Goal: Transaction & Acquisition: Download file/media

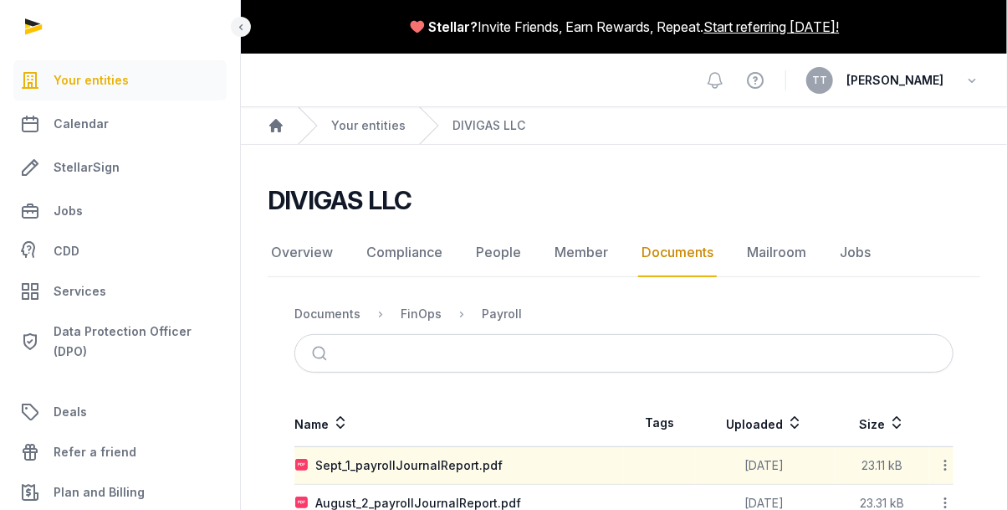
click at [717, 277] on link "Documents" at bounding box center [677, 252] width 79 height 49
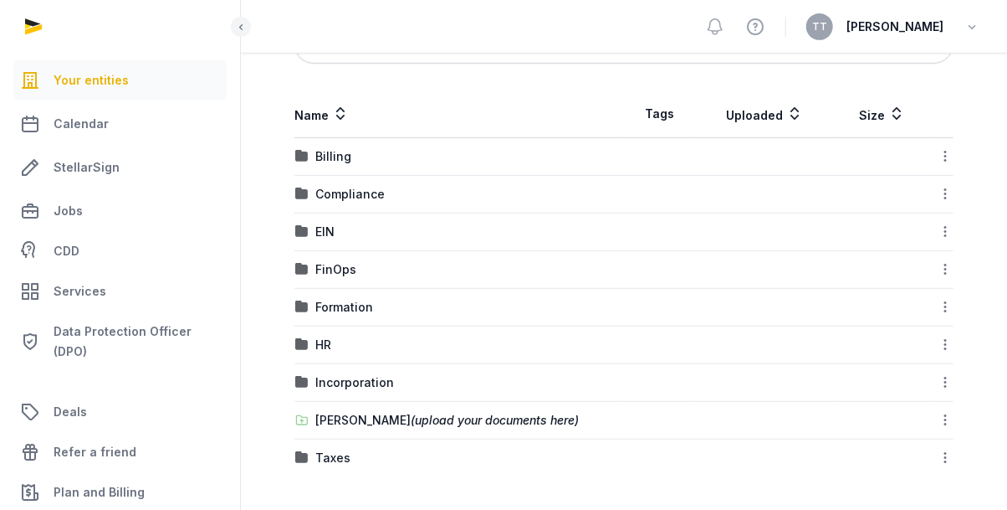
scroll to position [434, 0]
click at [331, 353] on div "HR" at bounding box center [323, 344] width 16 height 17
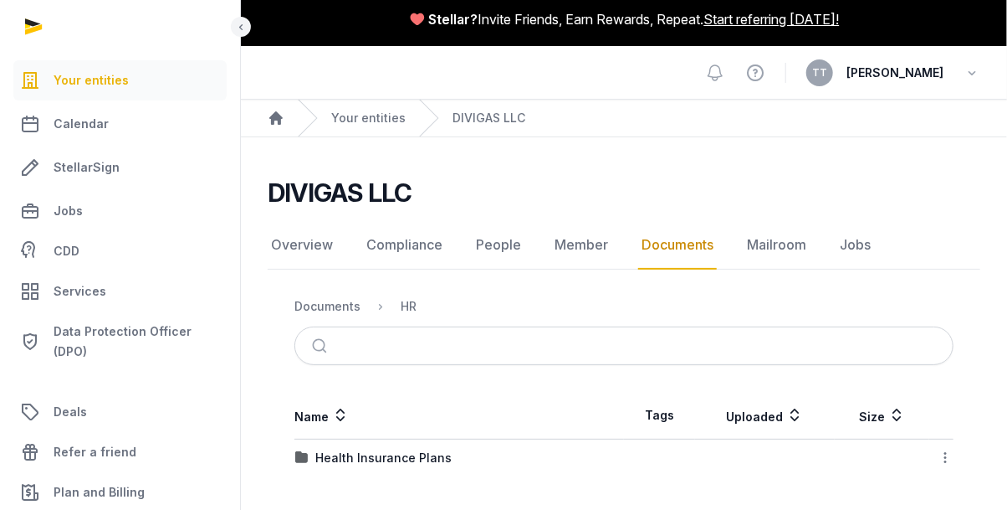
scroll to position [0, 0]
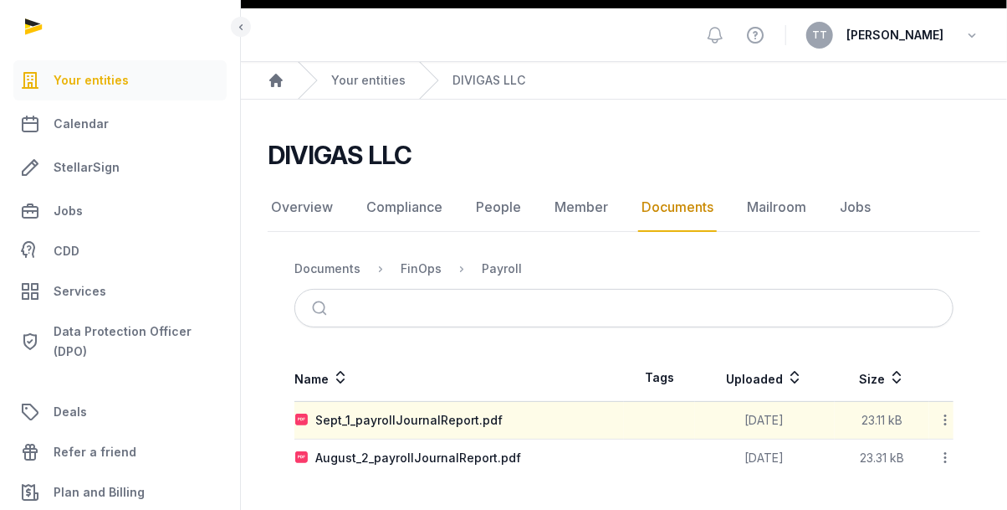
scroll to position [172, 0]
click at [503, 412] on div "Sept_1_payrollJournalReport.pdf" at bounding box center [408, 420] width 187 height 17
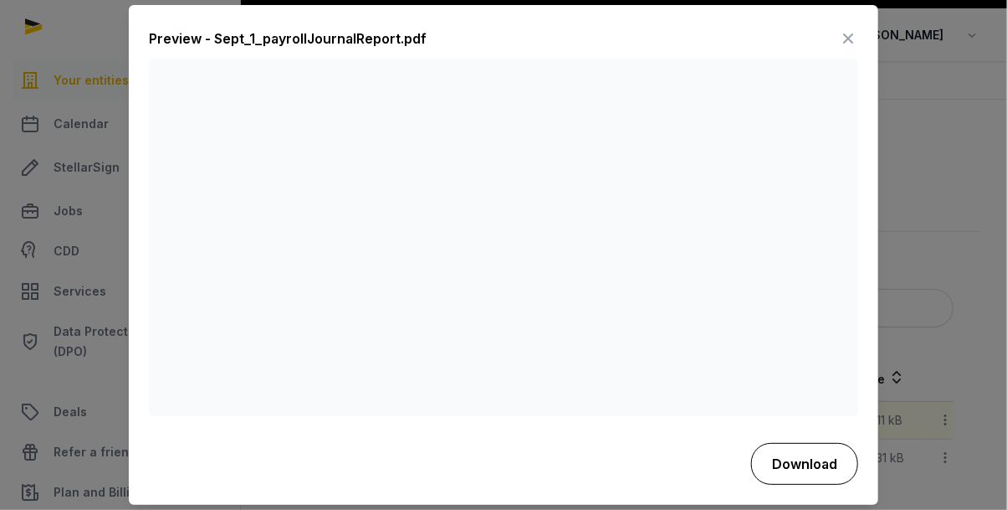
click at [858, 484] on button "Download" at bounding box center [804, 464] width 107 height 42
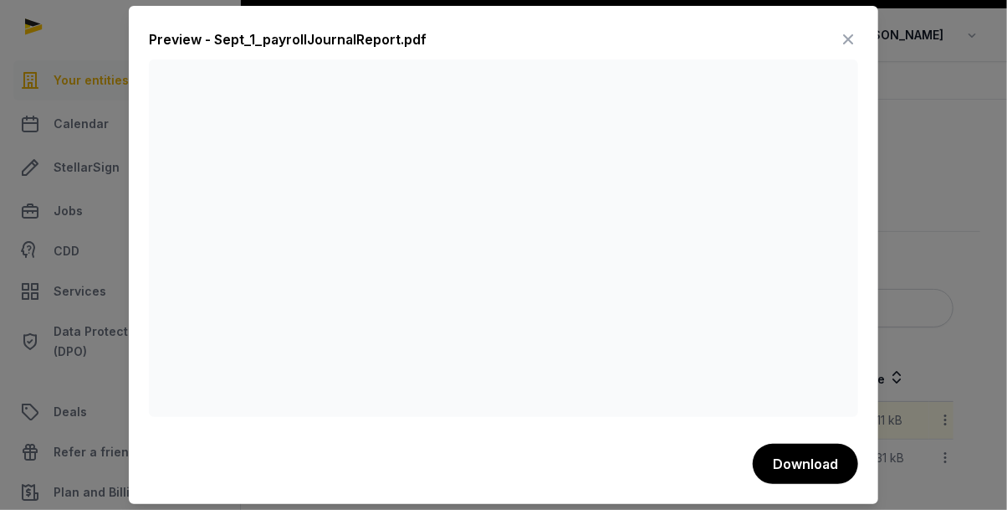
scroll to position [0, 0]
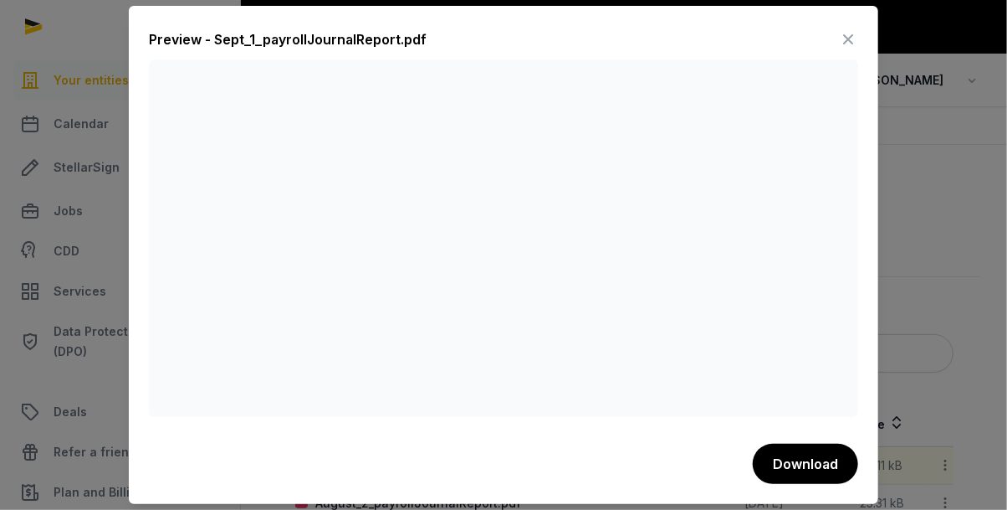
click at [858, 30] on icon at bounding box center [848, 39] width 20 height 27
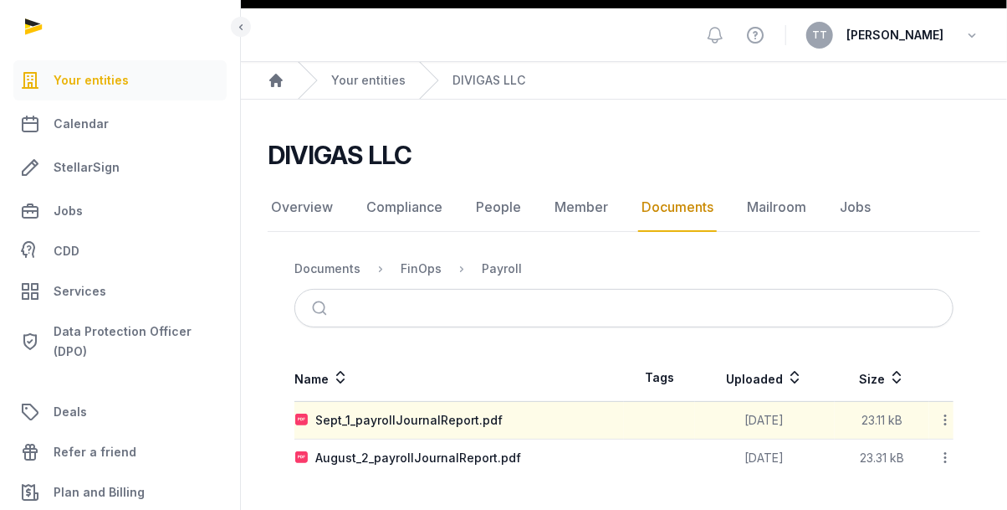
scroll to position [172, 0]
click at [938, 411] on icon at bounding box center [945, 420] width 15 height 18
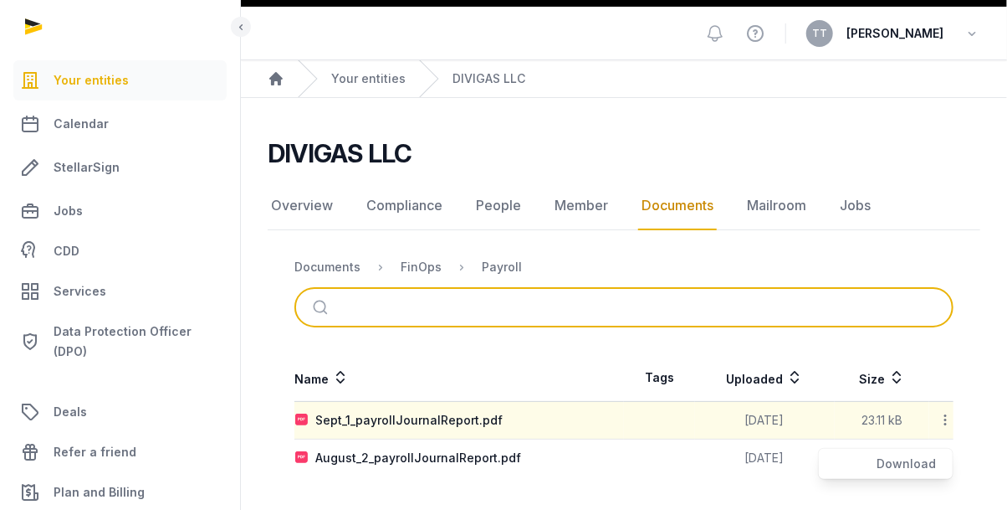
click at [576, 289] on input "search" at bounding box center [643, 307] width 603 height 37
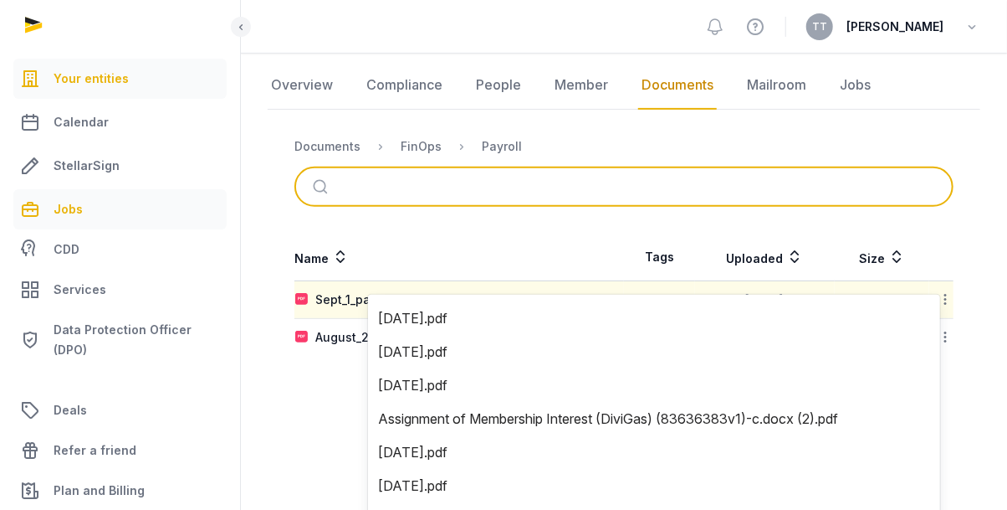
scroll to position [0, 0]
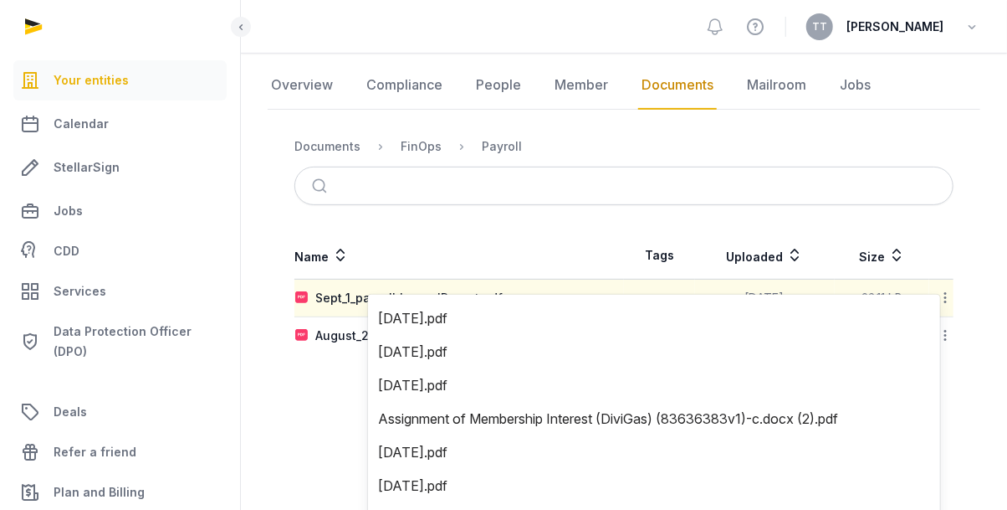
click at [110, 90] on span "Your entities" at bounding box center [91, 80] width 75 height 20
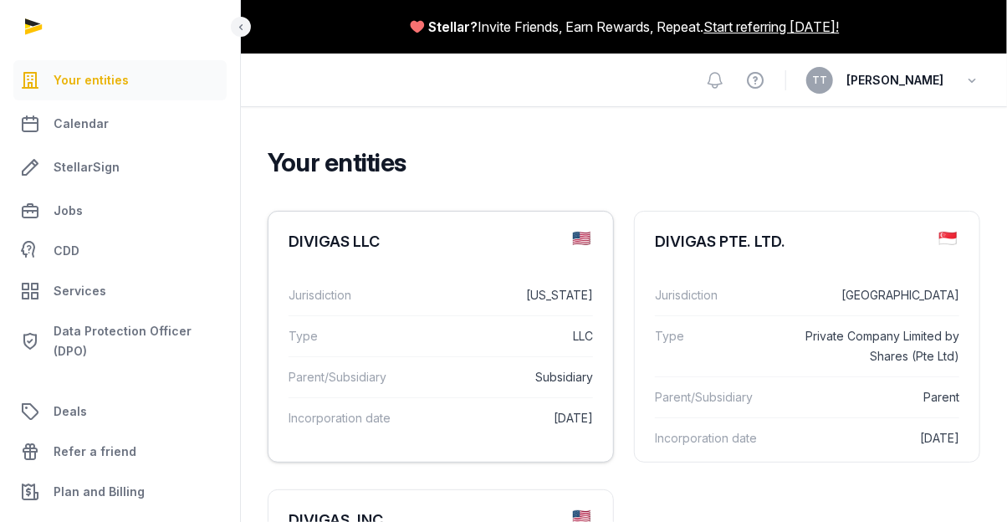
click at [497, 272] on div "DIVIGAS LLC" at bounding box center [441, 242] width 345 height 60
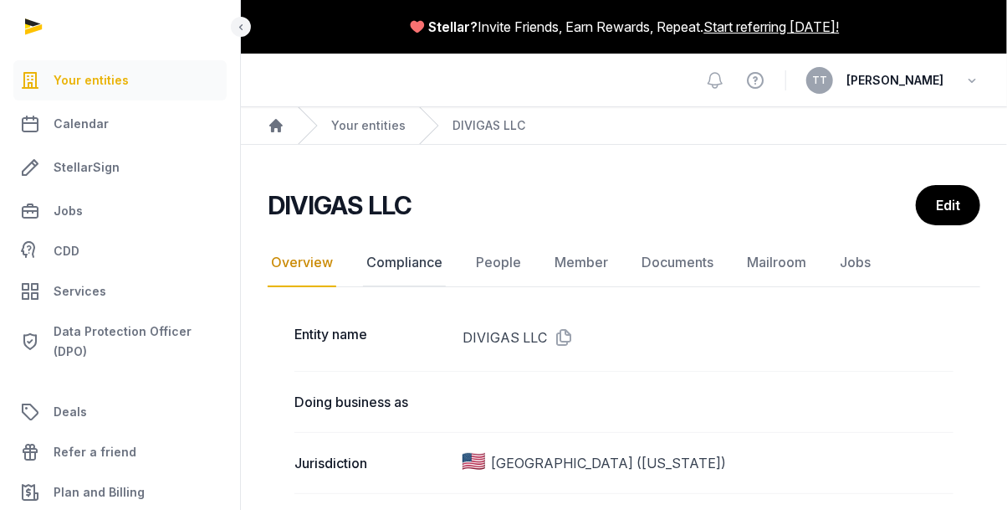
click at [446, 287] on link "Compliance" at bounding box center [404, 262] width 83 height 49
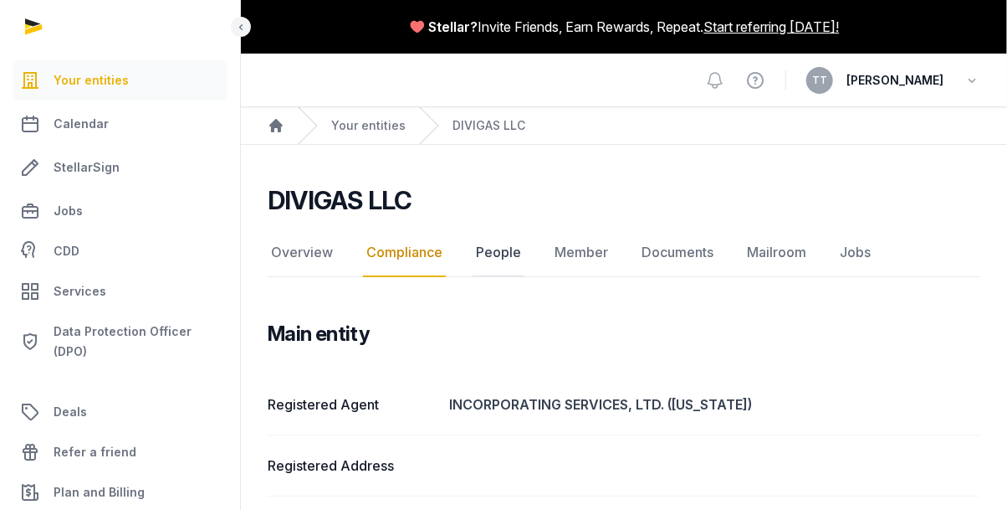
click at [525, 277] on link "People" at bounding box center [499, 252] width 52 height 49
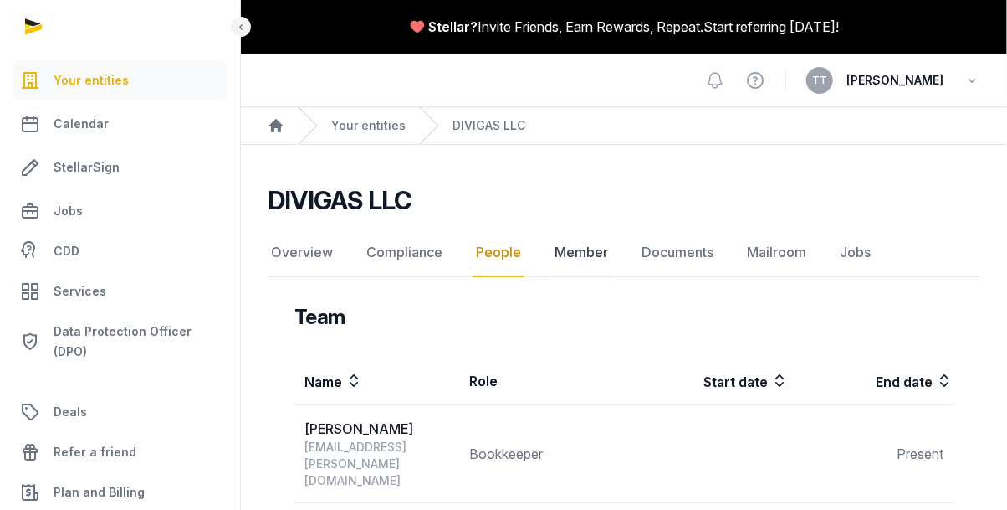
click at [612, 277] on link "Member" at bounding box center [581, 252] width 60 height 49
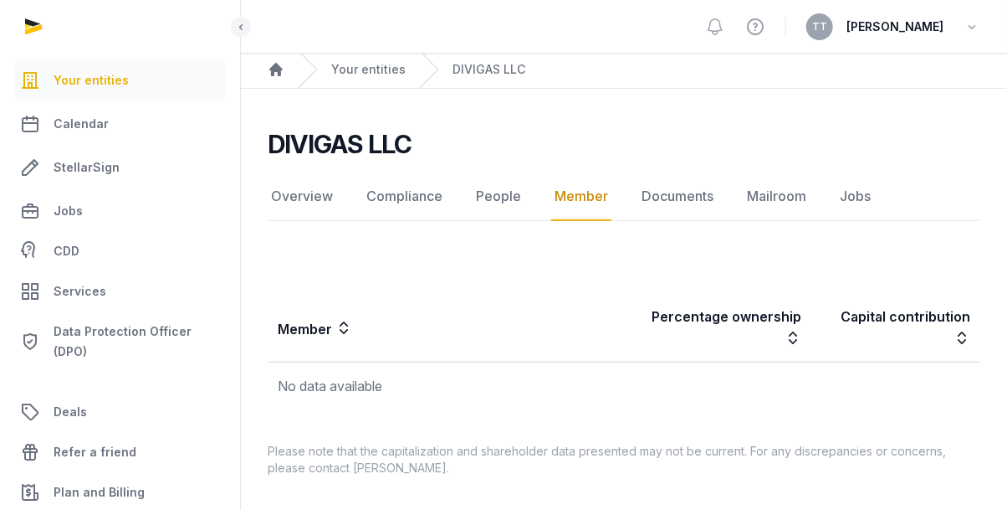
scroll to position [195, 0]
click at [717, 172] on link "Documents" at bounding box center [677, 196] width 79 height 49
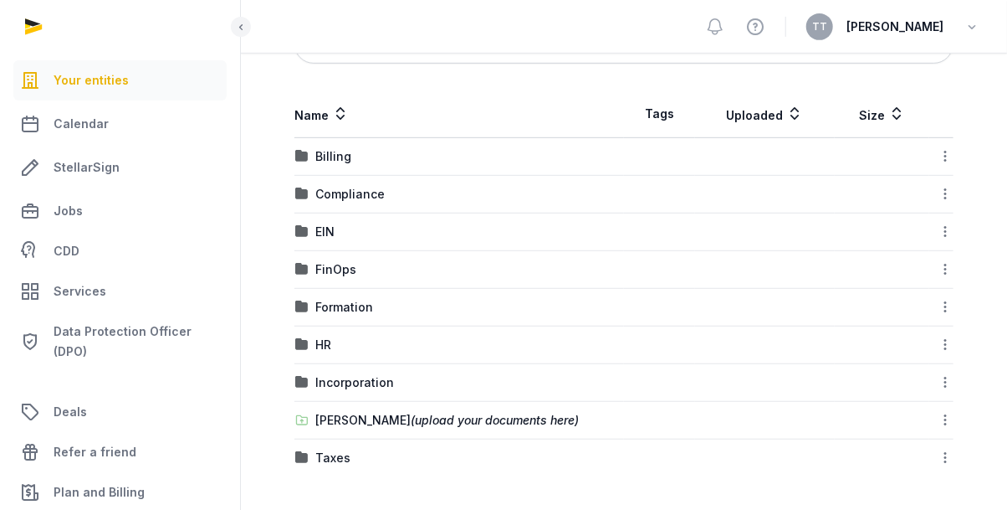
scroll to position [418, 0]
click at [356, 278] on div "FinOps" at bounding box center [335, 269] width 41 height 17
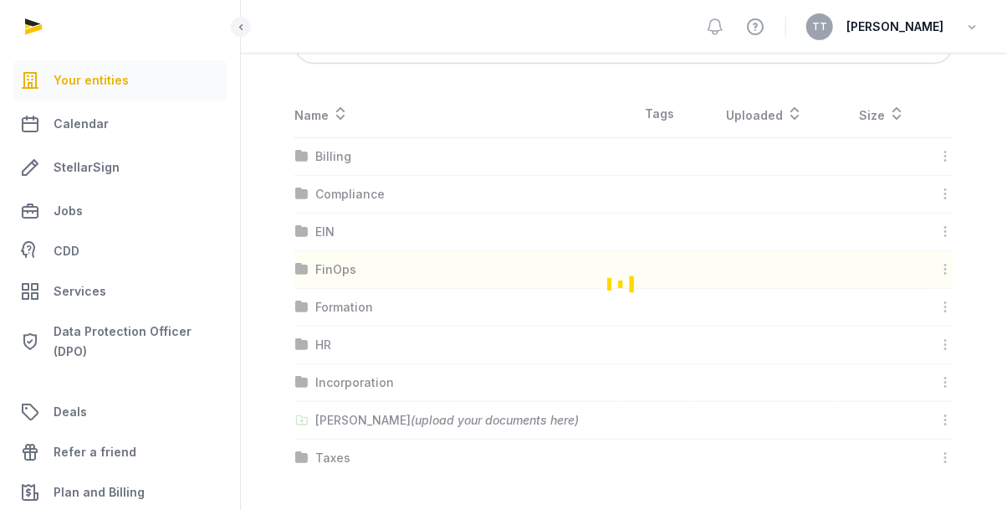
scroll to position [311, 0]
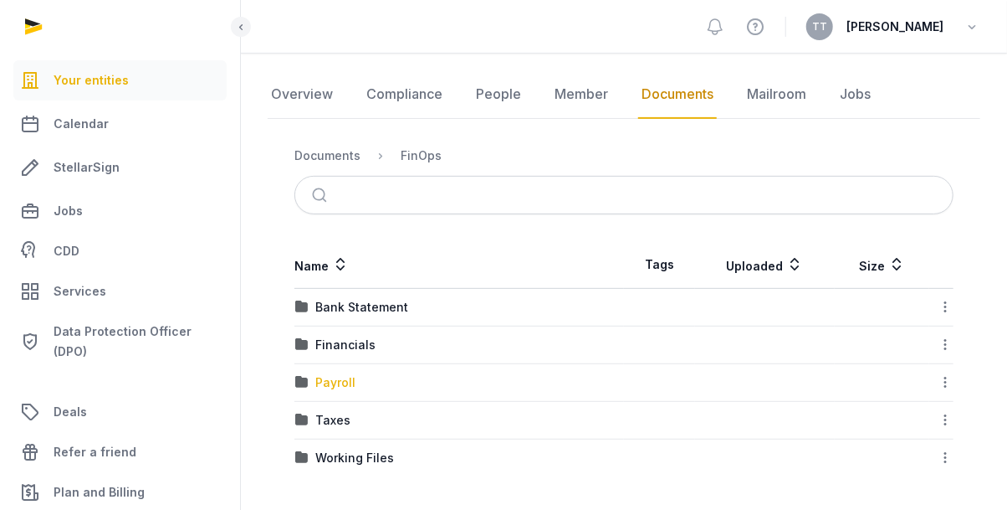
click at [356, 374] on div "Payroll" at bounding box center [335, 382] width 40 height 17
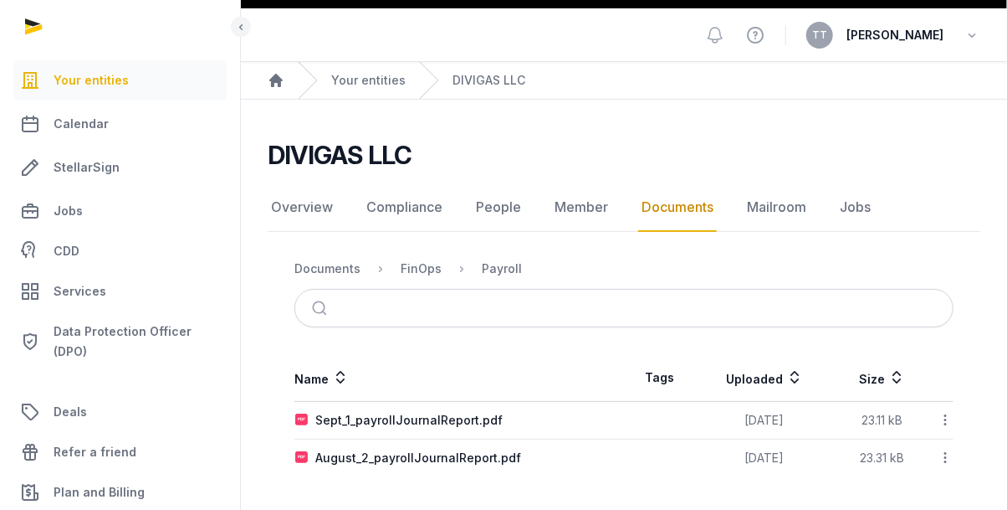
scroll to position [172, 0]
click at [503, 412] on div "Sept_1_payrollJournalReport.pdf" at bounding box center [408, 420] width 187 height 17
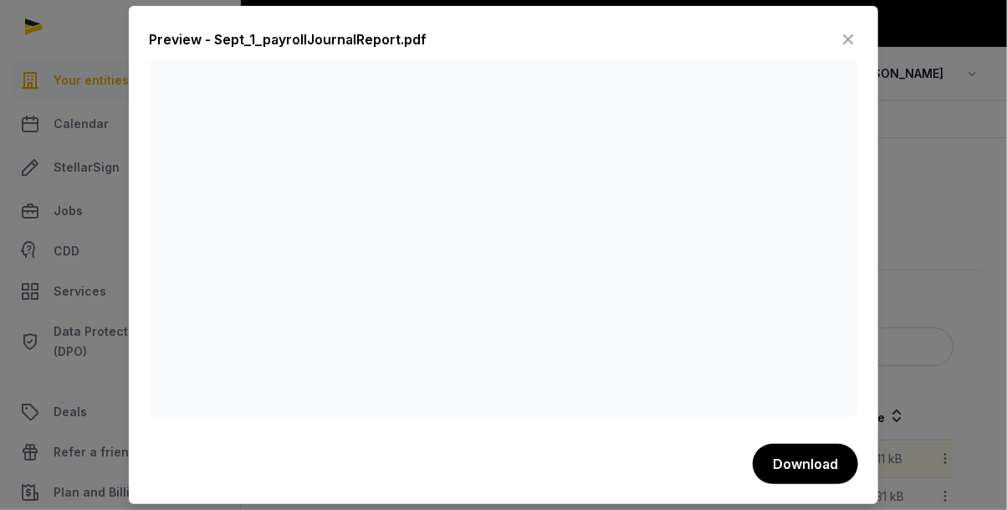
scroll to position [0, 0]
click at [858, 36] on icon at bounding box center [848, 39] width 20 height 27
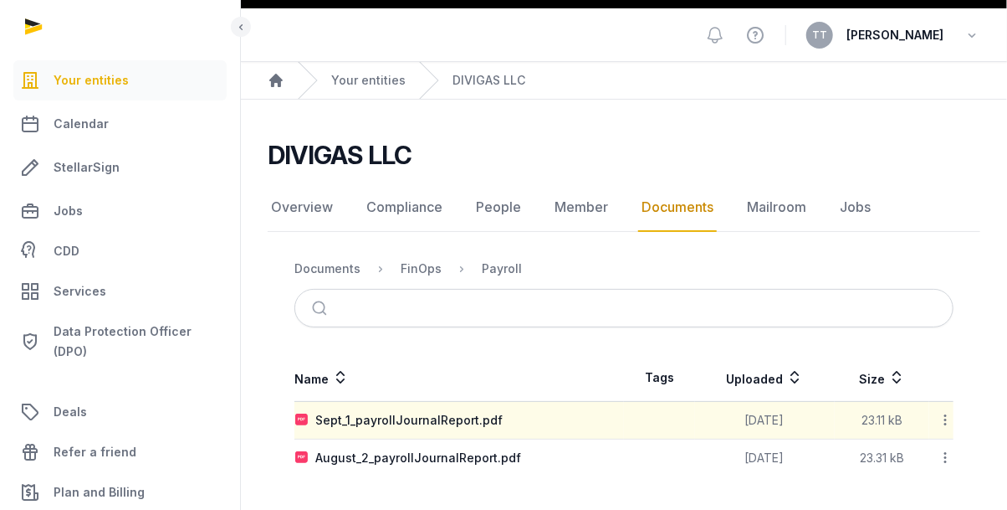
scroll to position [172, 0]
click at [442, 260] on div "FinOps" at bounding box center [421, 268] width 41 height 17
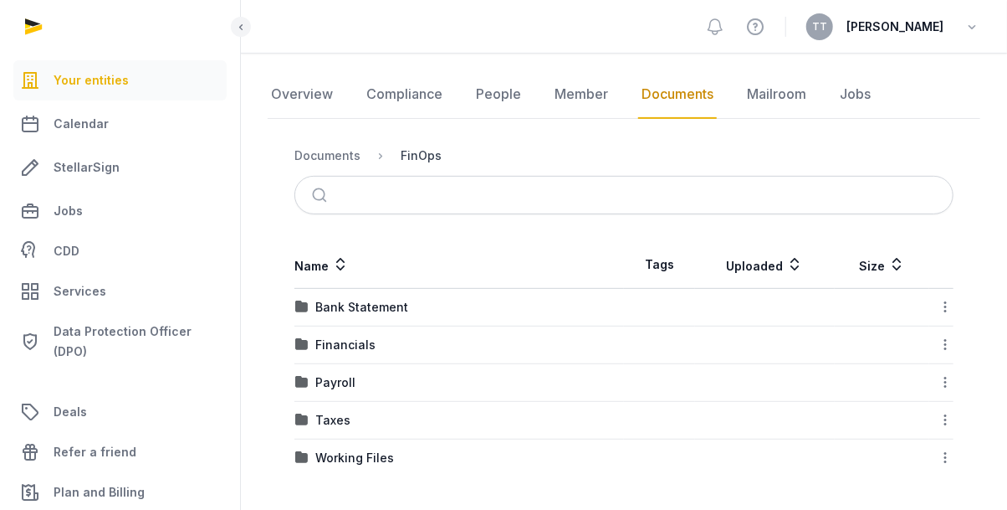
scroll to position [311, 0]
click at [356, 374] on div "Payroll" at bounding box center [335, 382] width 40 height 17
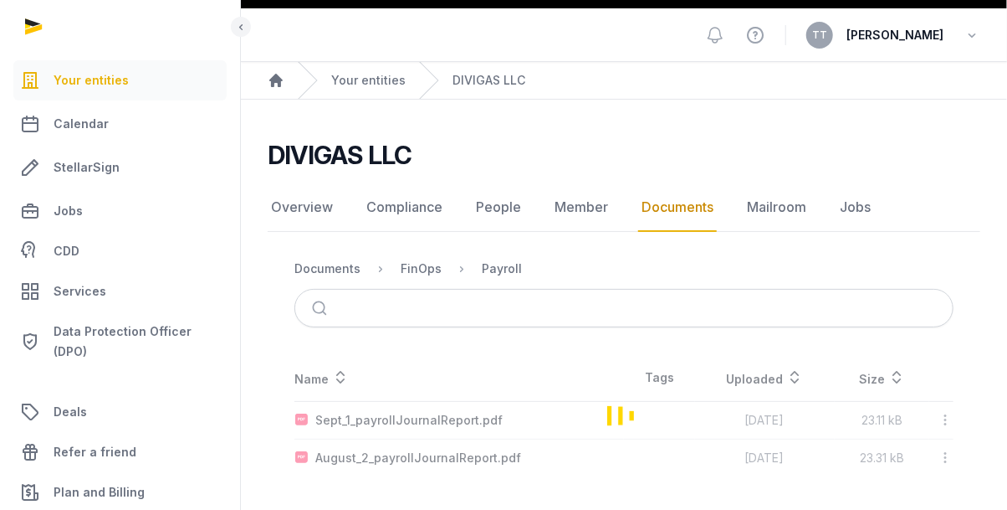
scroll to position [172, 0]
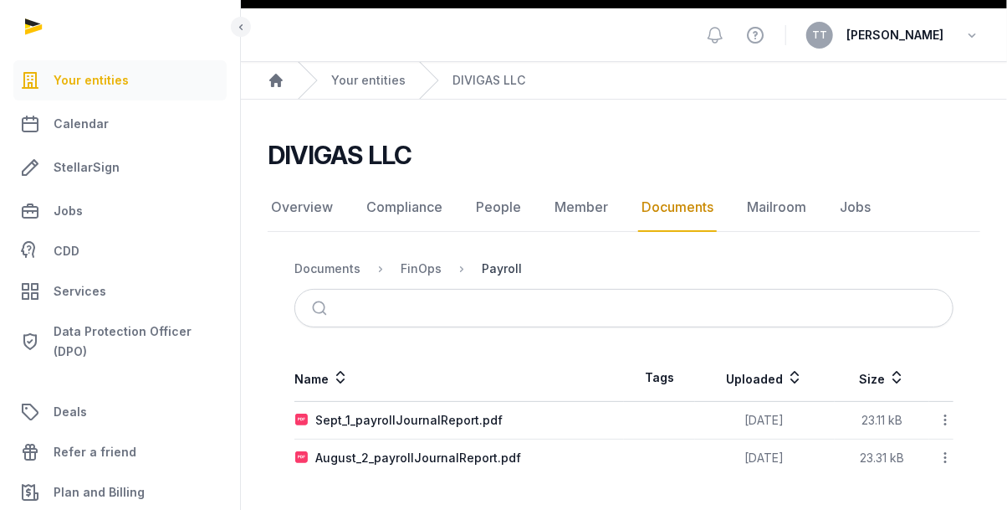
click at [522, 260] on div "Payroll" at bounding box center [502, 268] width 40 height 17
click at [442, 260] on div "FinOps" at bounding box center [421, 268] width 41 height 17
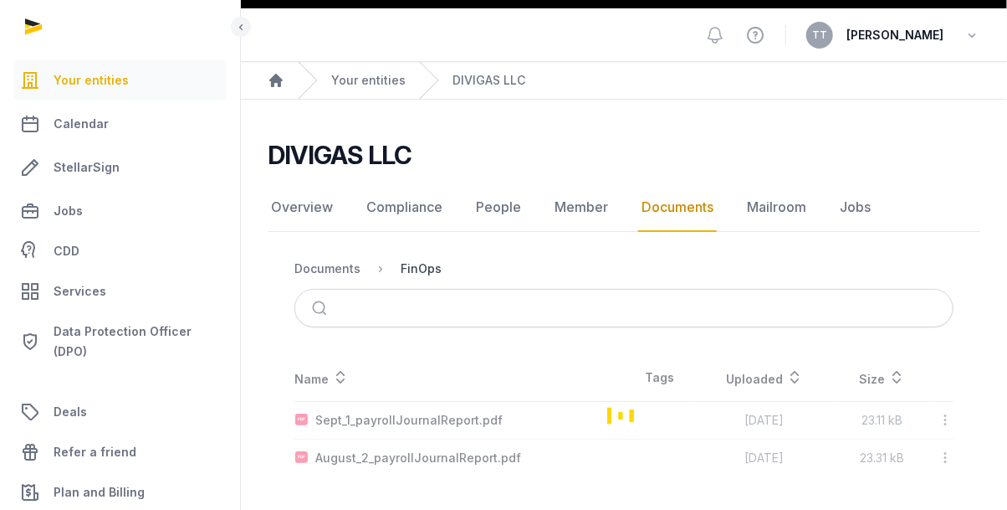
scroll to position [311, 0]
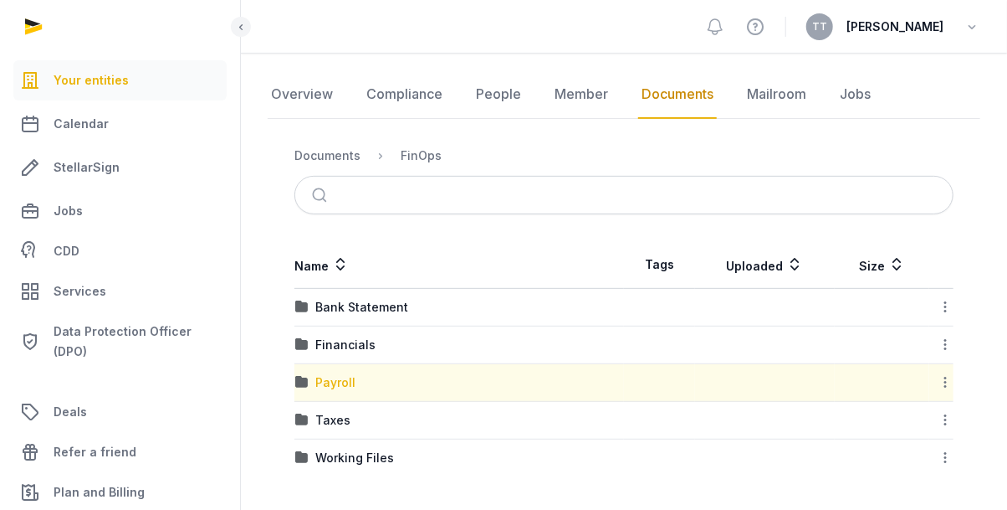
click at [356, 374] on div "Payroll" at bounding box center [335, 382] width 40 height 17
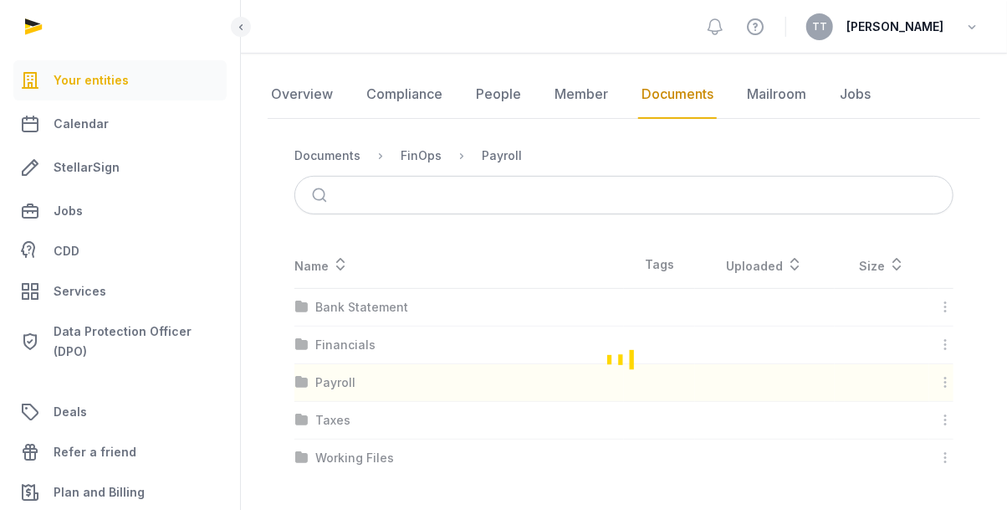
scroll to position [172, 0]
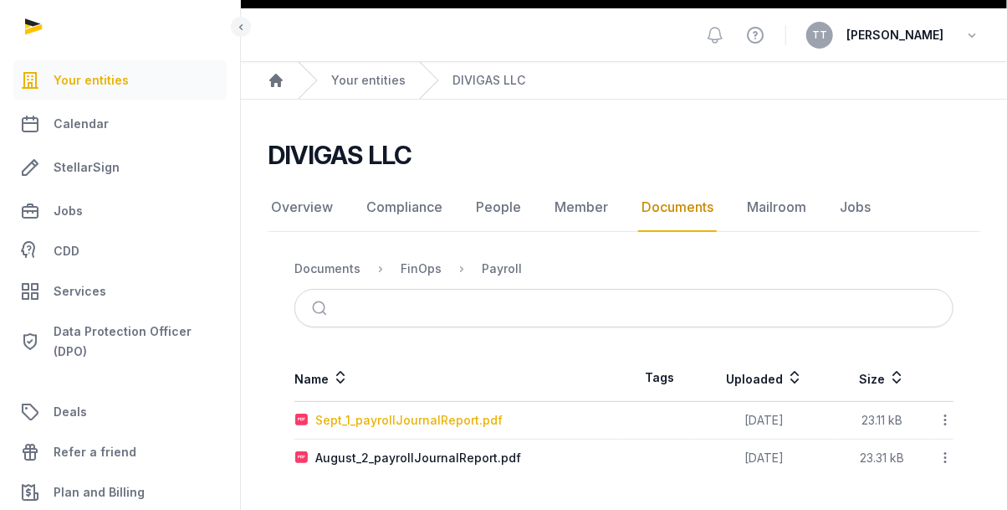
click at [503, 412] on div "Sept_1_payrollJournalReport.pdf" at bounding box center [408, 420] width 187 height 17
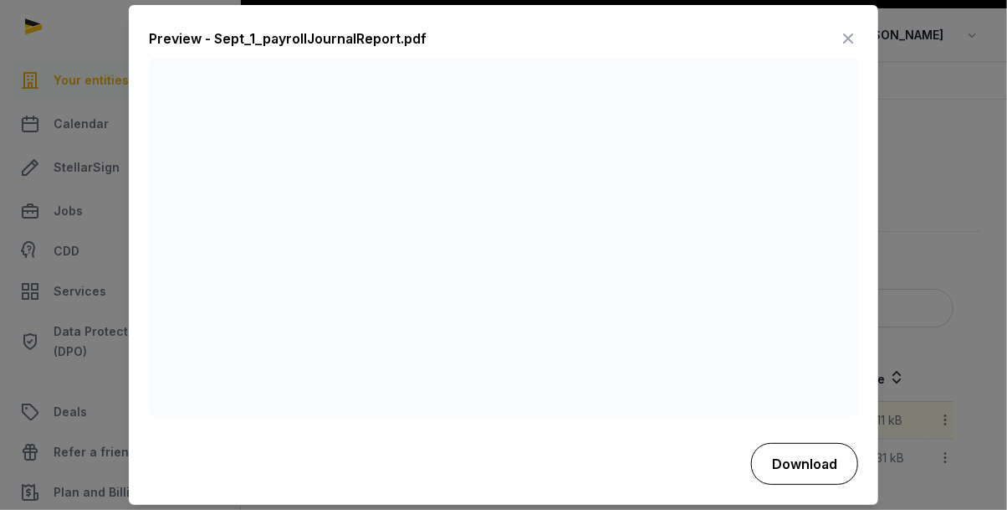
click at [858, 474] on button "Download" at bounding box center [804, 464] width 107 height 42
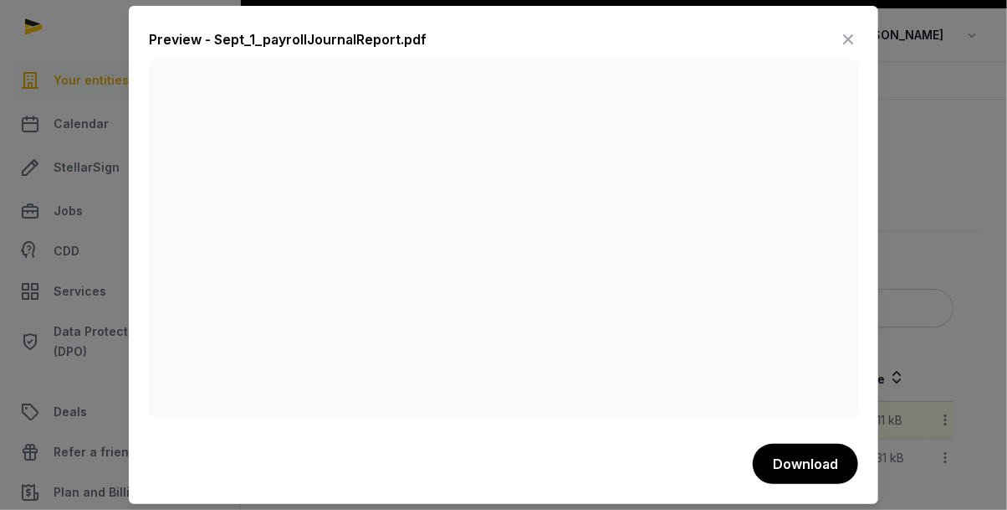
click at [858, 37] on icon at bounding box center [848, 39] width 20 height 27
